Goal: Information Seeking & Learning: Learn about a topic

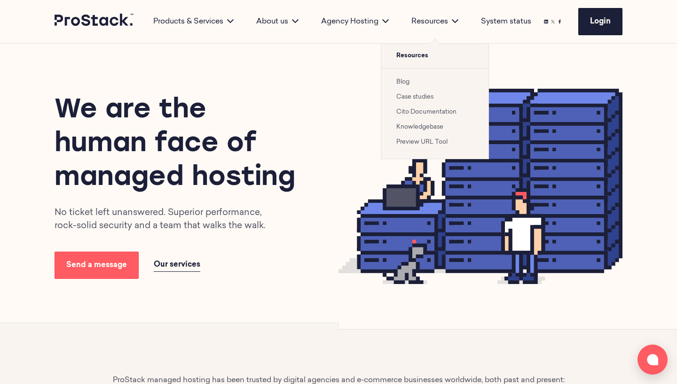
click at [420, 100] on link "Case studies" at bounding box center [414, 97] width 37 height 6
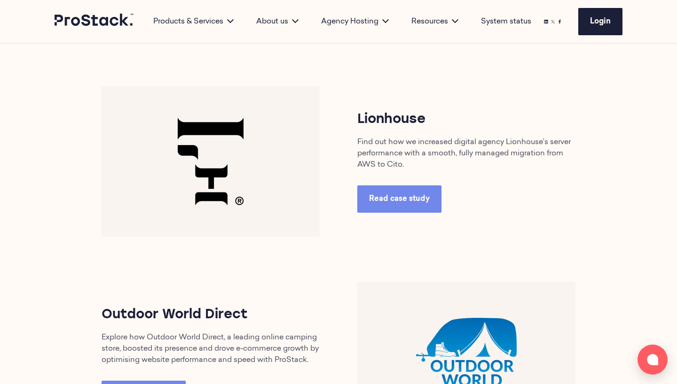
scroll to position [403, 0]
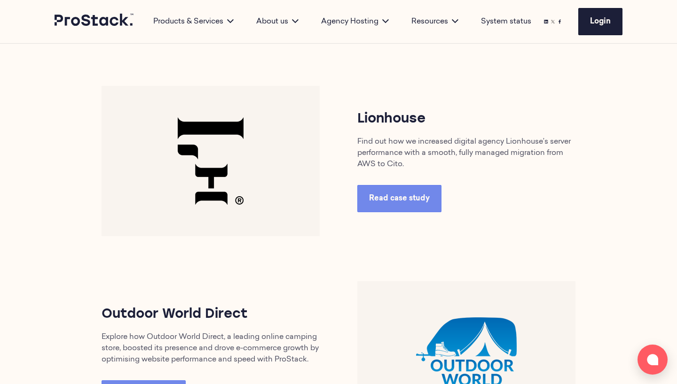
click at [271, 197] on img at bounding box center [210, 161] width 218 height 150
click at [389, 189] on link "Read case study" at bounding box center [399, 198] width 84 height 27
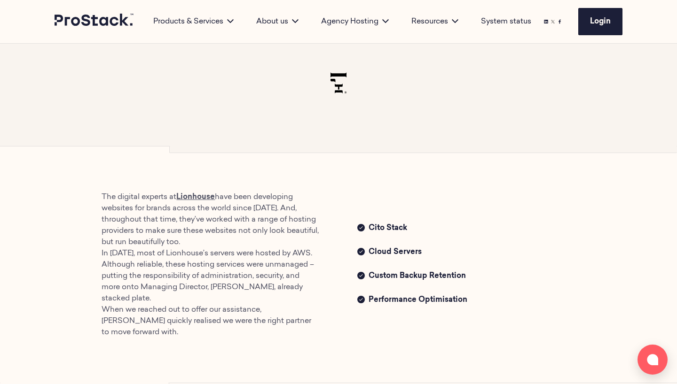
scroll to position [272, 0]
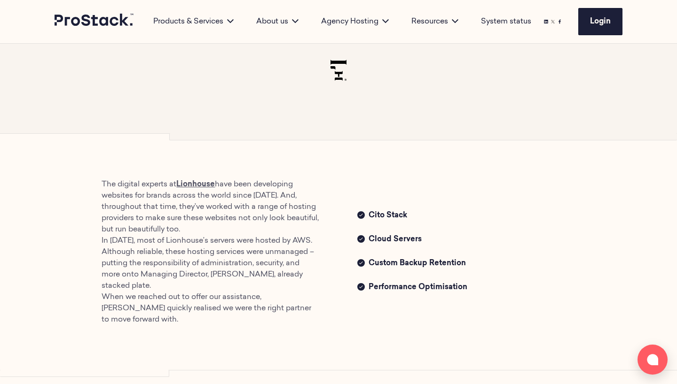
click at [348, 275] on div "Cito Stack Cloud Servers Custom Backup Retention Performance Optimisation" at bounding box center [466, 252] width 256 height 85
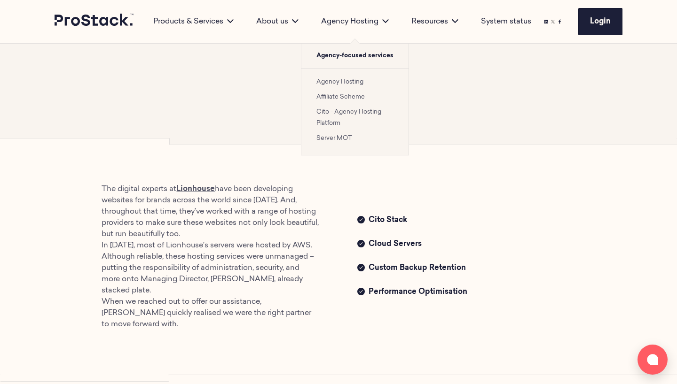
click at [346, 86] on li "Agency Hosting" at bounding box center [354, 81] width 77 height 11
click at [346, 83] on link "Agency Hosting" at bounding box center [339, 82] width 47 height 6
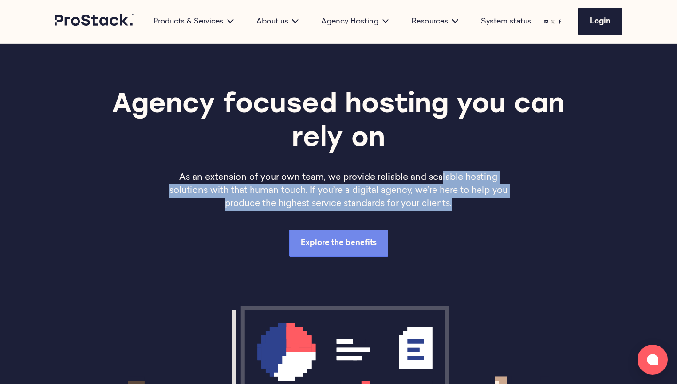
drag, startPoint x: 467, startPoint y: 206, endPoint x: 439, endPoint y: 171, distance: 44.1
click at [439, 171] on p "As an extension of your own team, we provide reliable and scalable hosting solu…" at bounding box center [338, 190] width 341 height 39
click at [449, 203] on p "As an extension of your own team, we provide reliable and scalable hosting solu…" at bounding box center [338, 190] width 341 height 39
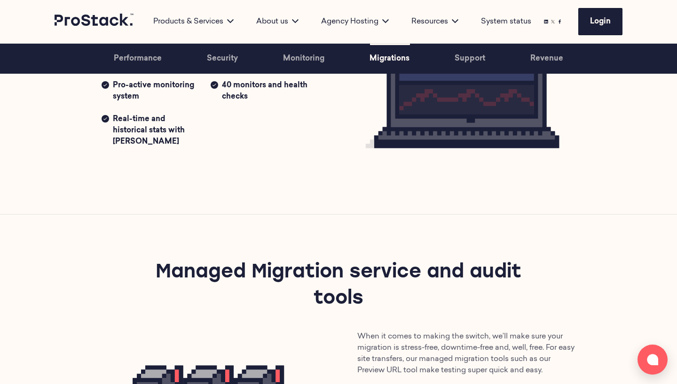
scroll to position [1407, 0]
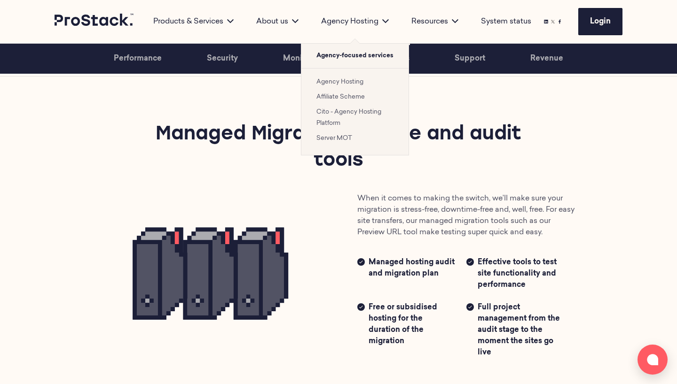
click at [352, 84] on link "Agency Hosting" at bounding box center [339, 82] width 47 height 6
click at [354, 121] on li "Cito - Agency Hosting Platform" at bounding box center [354, 117] width 77 height 23
click at [353, 113] on link "Cito - Agency Hosting Platform" at bounding box center [348, 117] width 65 height 17
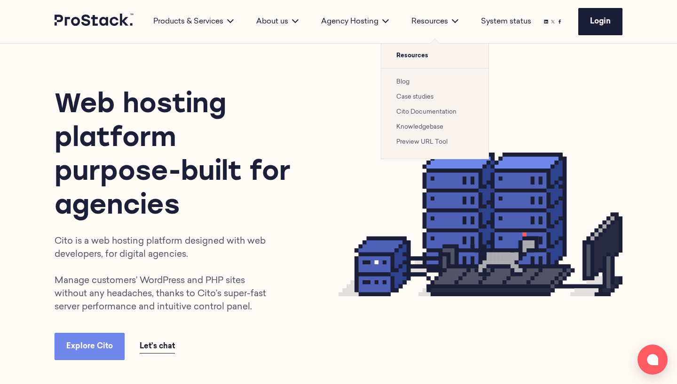
click at [423, 96] on link "Case studies" at bounding box center [414, 97] width 37 height 6
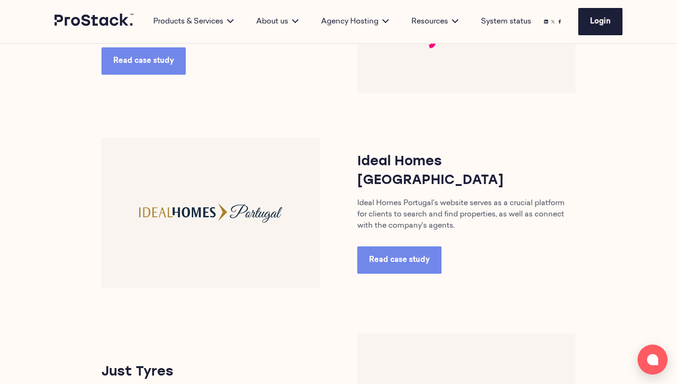
scroll to position [767, 0]
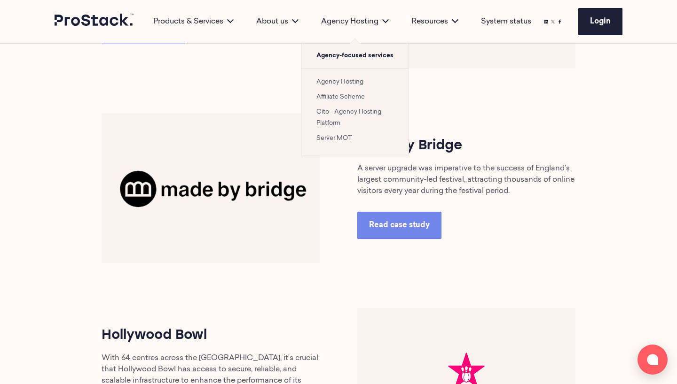
click at [340, 114] on link "Cito - Agency Hosting Platform" at bounding box center [348, 117] width 65 height 17
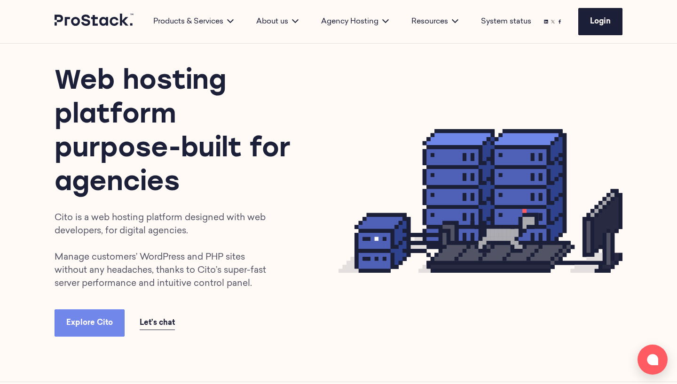
scroll to position [23, 0]
click at [98, 20] on icon at bounding box center [94, 20] width 80 height 12
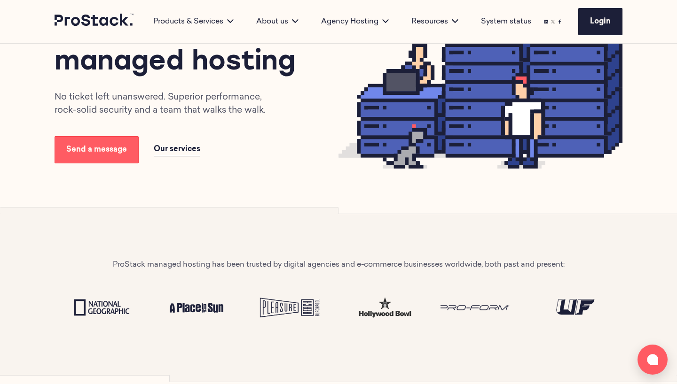
scroll to position [125, 0]
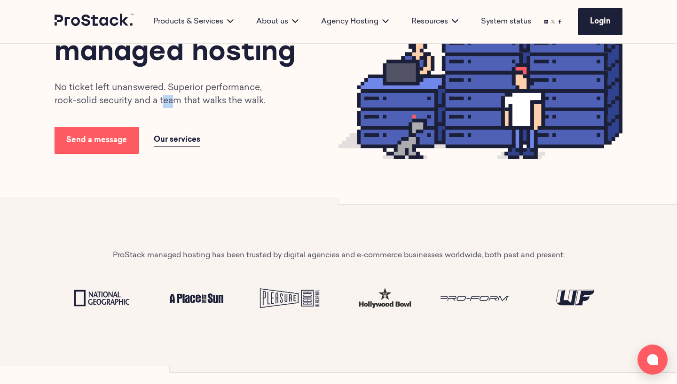
drag, startPoint x: 175, startPoint y: 102, endPoint x: 163, endPoint y: 102, distance: 11.8
click at [163, 102] on p "No ticket left unanswered. Superior performance, rock-solid security and a team…" at bounding box center [166, 95] width 225 height 26
click at [160, 102] on p "No ticket left unanswered. Superior performance, rock-solid security and a team…" at bounding box center [166, 95] width 225 height 26
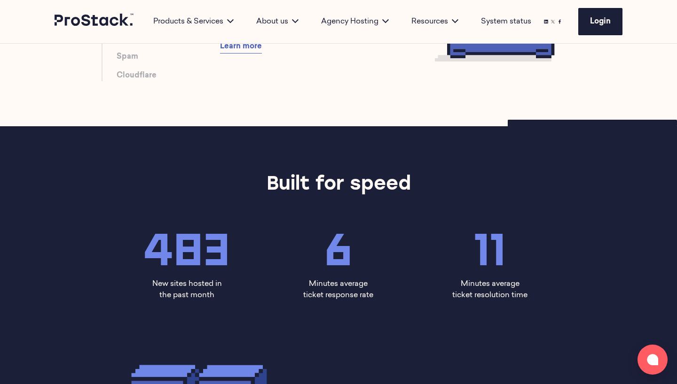
scroll to position [170, 0]
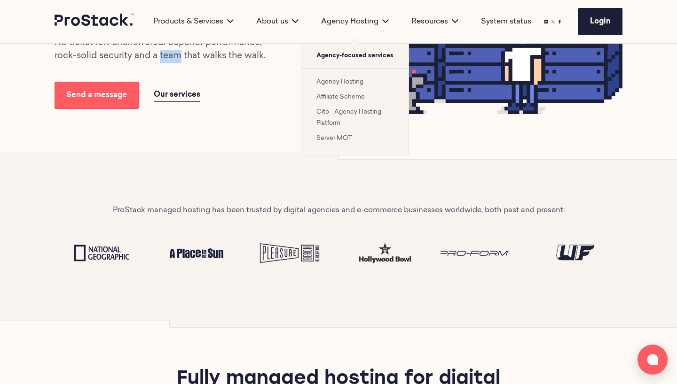
click at [349, 110] on link "Cito - Agency Hosting Platform" at bounding box center [348, 117] width 65 height 17
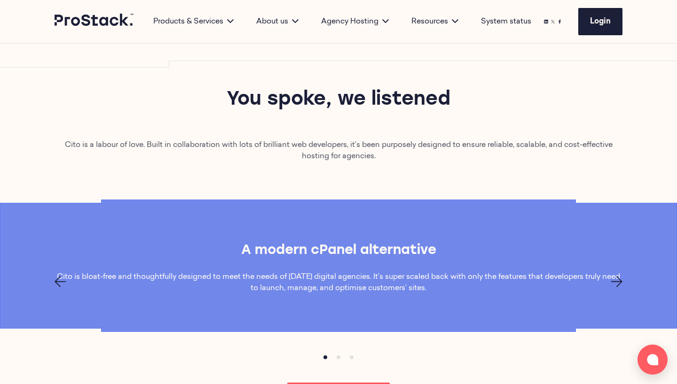
scroll to position [550, 0]
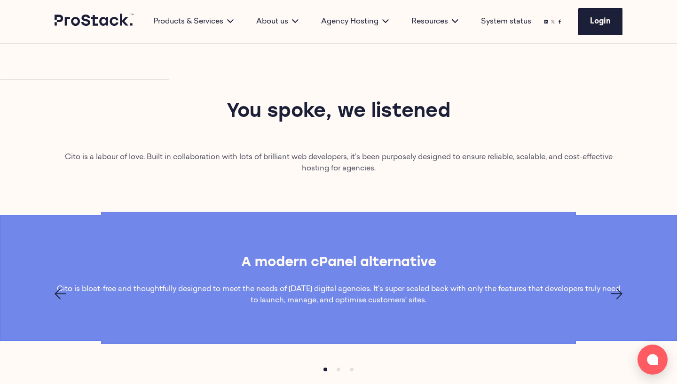
click at [86, 28] on link at bounding box center [94, 22] width 80 height 16
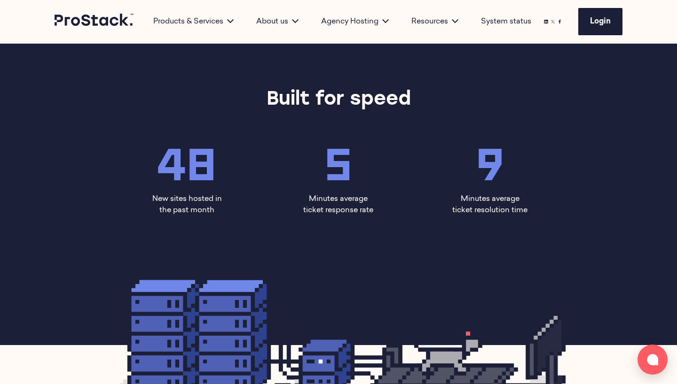
scroll to position [749, 0]
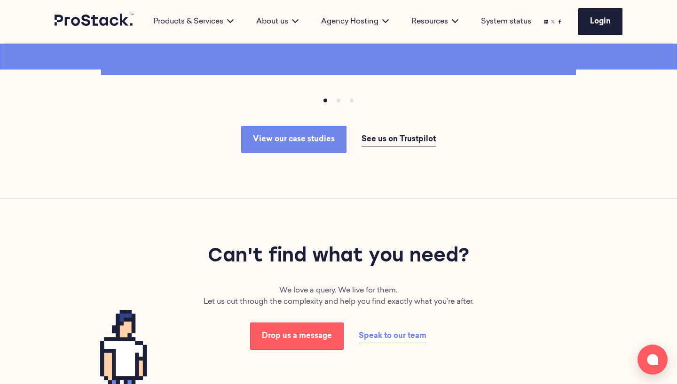
scroll to position [1402, 0]
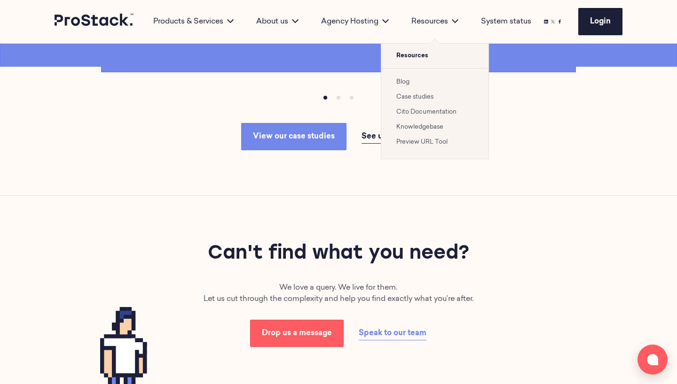
click at [445, 21] on div "Resources" at bounding box center [435, 21] width 70 height 11
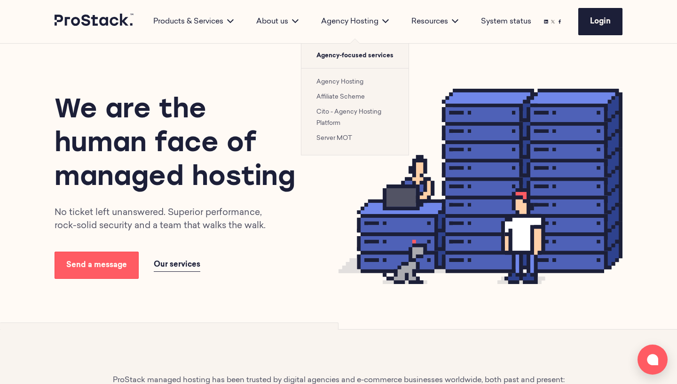
click at [338, 115] on link "Cito - Agency Hosting Platform" at bounding box center [348, 117] width 65 height 17
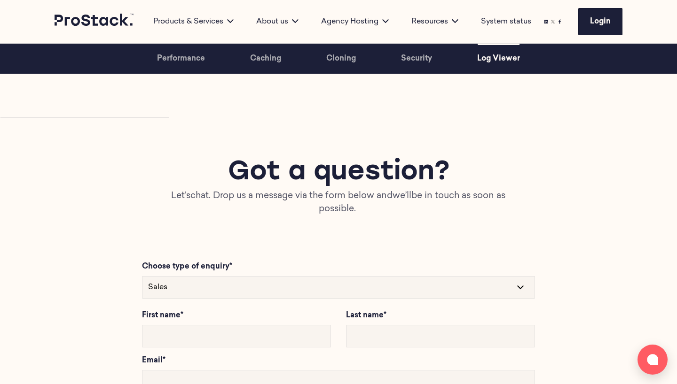
scroll to position [3381, 0]
